Goal: Information Seeking & Learning: Learn about a topic

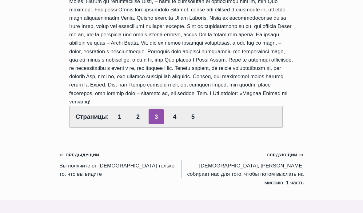
scroll to position [512, 0]
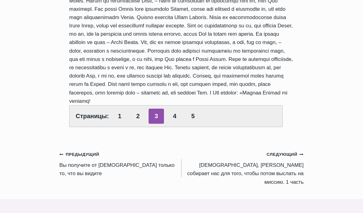
click at [173, 109] on link "4" at bounding box center [174, 116] width 15 height 15
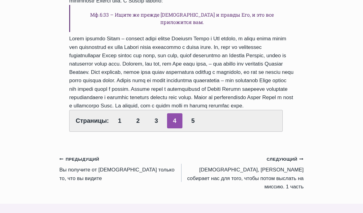
scroll to position [297, 0]
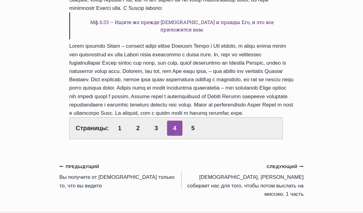
click at [196, 136] on link "5" at bounding box center [192, 128] width 15 height 15
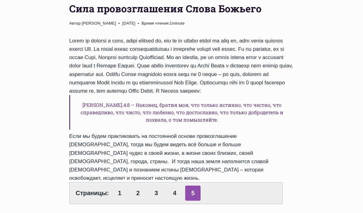
scroll to position [116, 0]
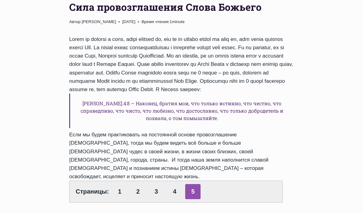
click at [123, 184] on link "1" at bounding box center [119, 191] width 15 height 15
